Goal: Information Seeking & Learning: Learn about a topic

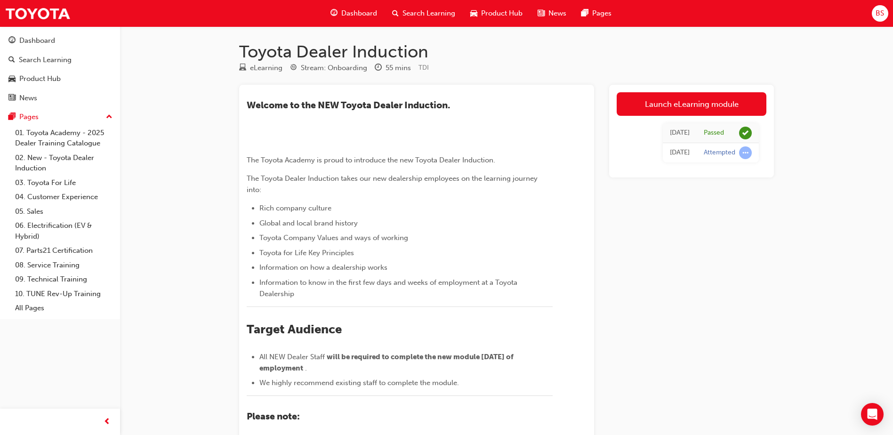
click at [672, 152] on div "[DATE]" at bounding box center [680, 152] width 20 height 11
click at [712, 153] on div "Attempted" at bounding box center [720, 152] width 32 height 9
click at [34, 56] on div "Search Learning" at bounding box center [45, 60] width 53 height 11
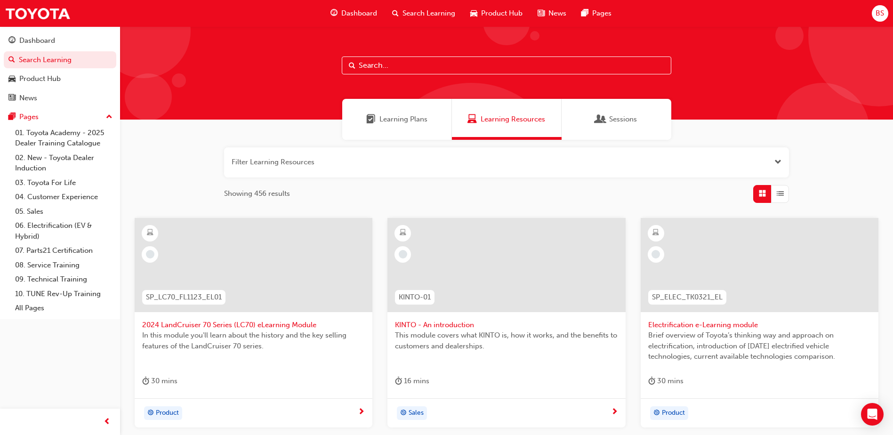
click at [612, 124] on span "Sessions" at bounding box center [623, 119] width 28 height 11
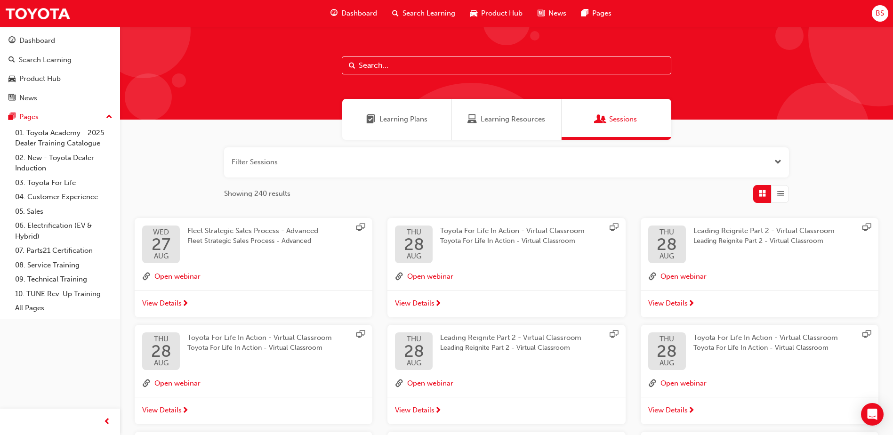
click at [412, 131] on div "Learning Plans" at bounding box center [397, 119] width 110 height 41
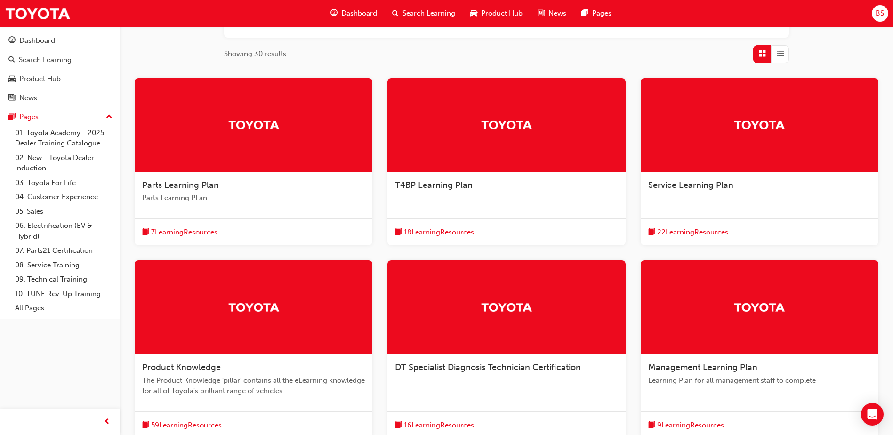
scroll to position [141, 0]
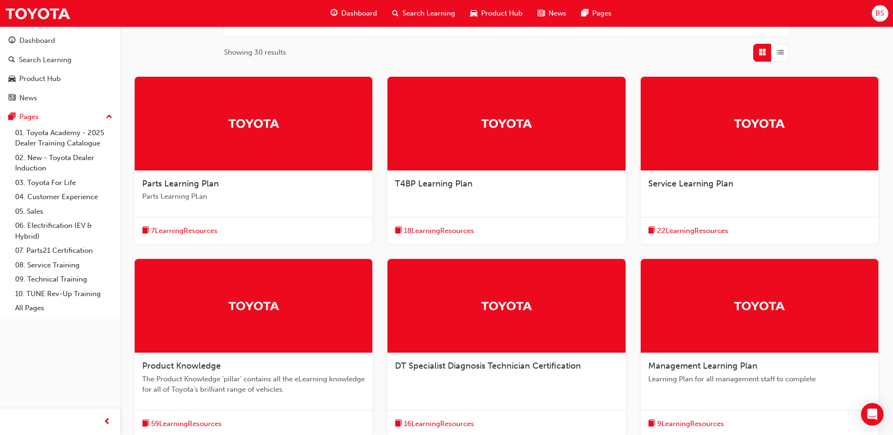
click at [166, 228] on span "7 Learning Resources" at bounding box center [184, 231] width 66 height 11
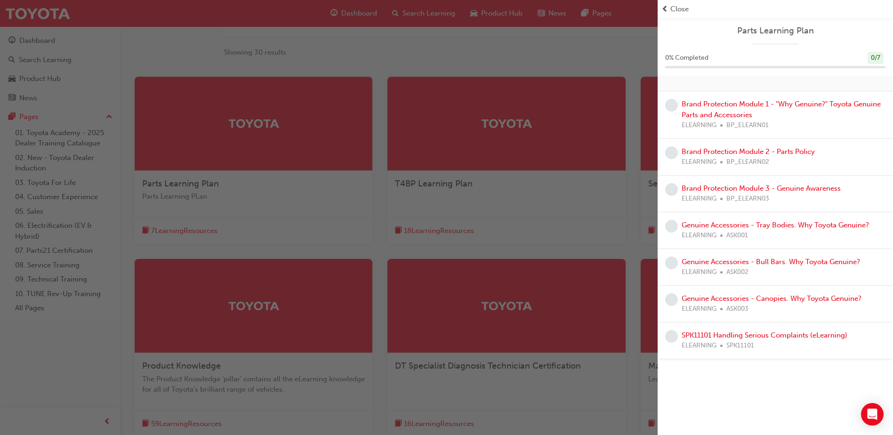
click at [671, 8] on span "Close" at bounding box center [679, 9] width 18 height 11
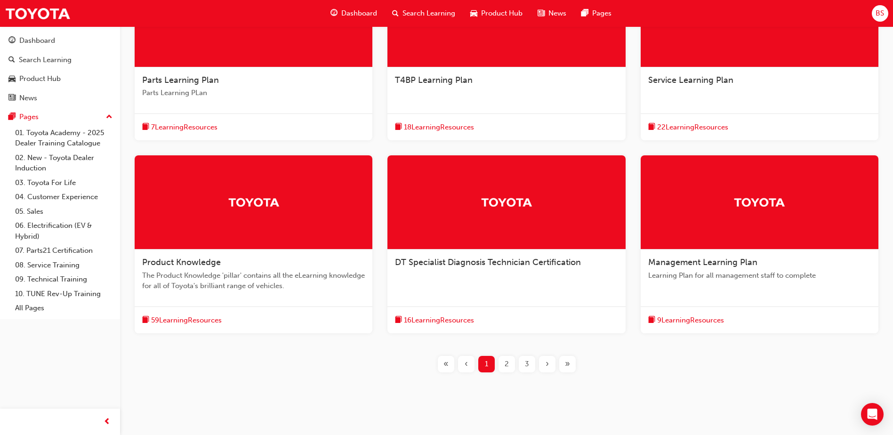
scroll to position [258, 0]
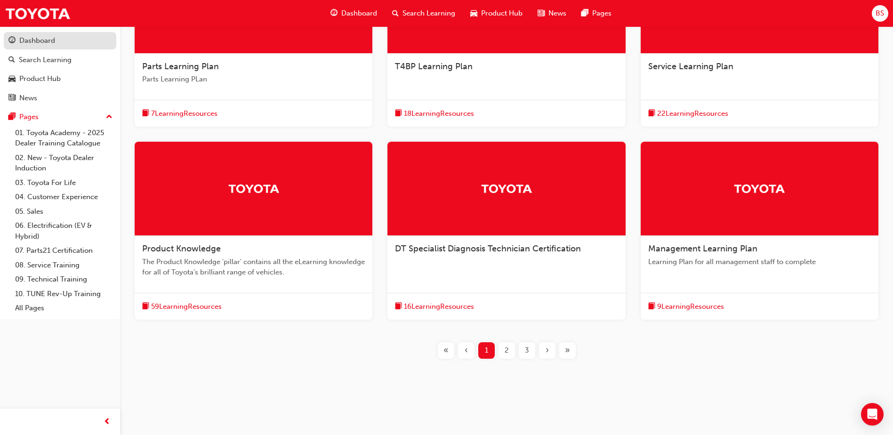
click at [52, 34] on link "Dashboard" at bounding box center [60, 40] width 113 height 17
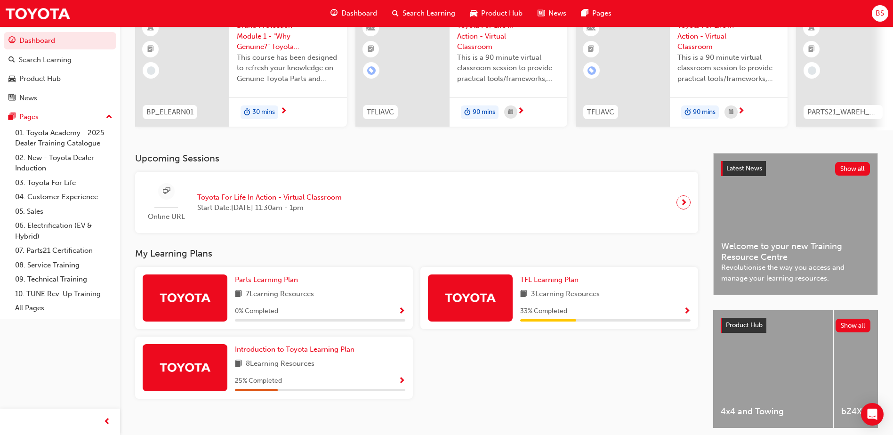
scroll to position [128, 0]
